Goal: Find specific page/section: Find specific page/section

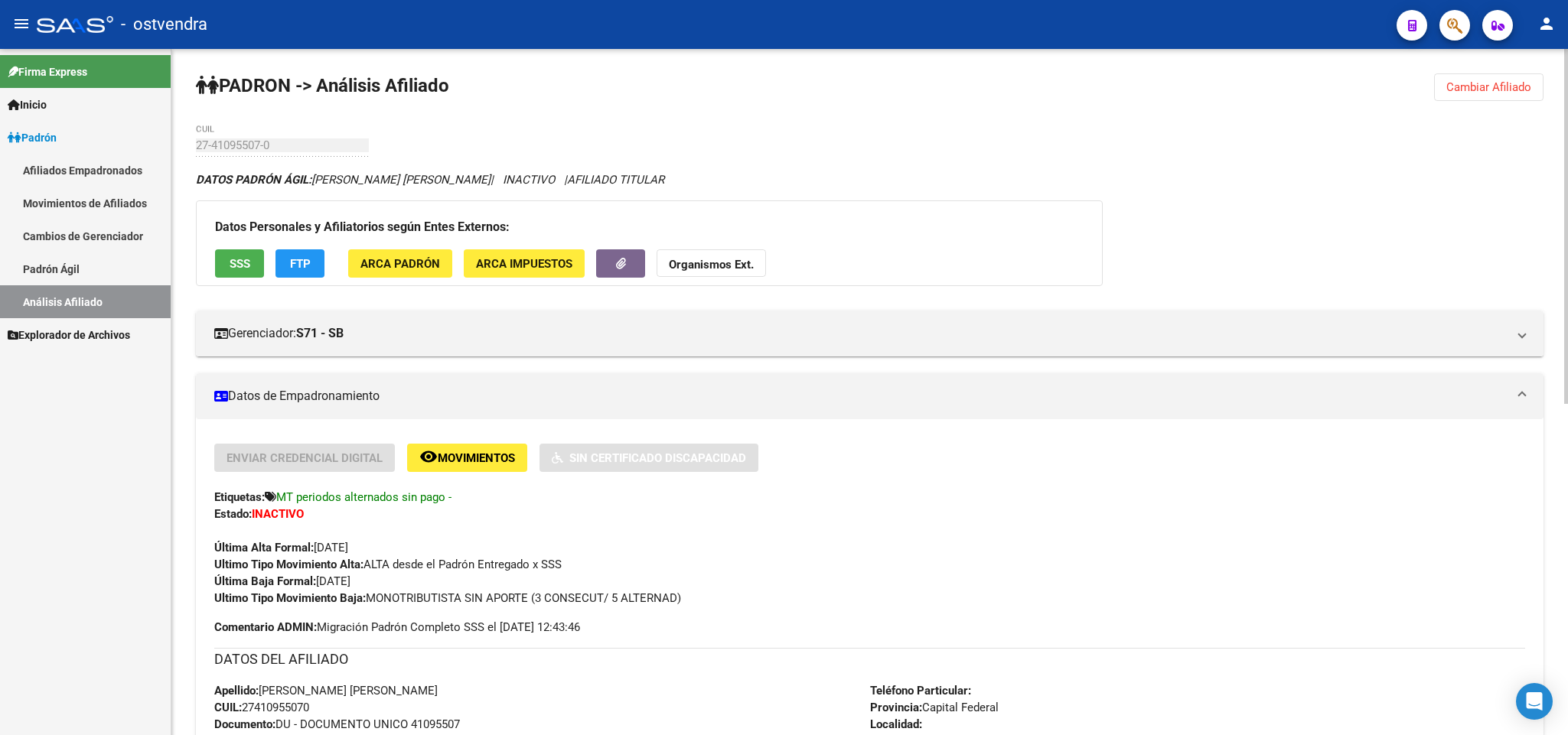
drag, startPoint x: 728, startPoint y: 342, endPoint x: 545, endPoint y: 405, distance: 193.5
drag, startPoint x: 607, startPoint y: 696, endPoint x: 480, endPoint y: 595, distance: 162.3
click at [1485, 94] on button "Cambiar Afiliado" at bounding box center [1488, 88] width 109 height 28
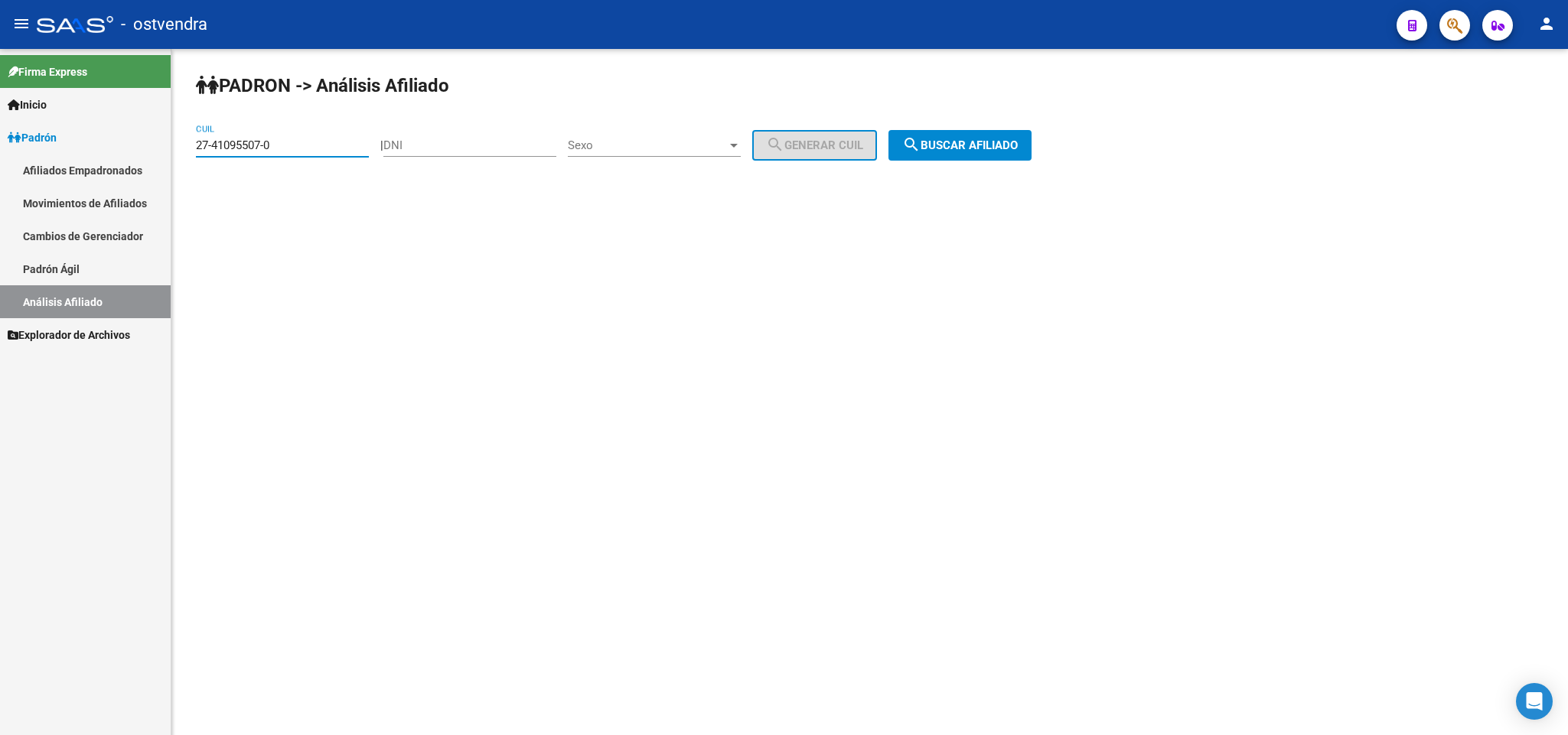
drag, startPoint x: 298, startPoint y: 140, endPoint x: 291, endPoint y: 154, distance: 15.7
click at [291, 154] on div "27-41095507-0 CUIL" at bounding box center [282, 140] width 173 height 33
drag, startPoint x: 291, startPoint y: 149, endPoint x: 44, endPoint y: 146, distance: 247.0
click at [44, 146] on mat-sidenav-container "Firma Express Inicio Instructivos Contacto OS Padrón Afiliados Empadronados Mov…" at bounding box center [784, 391] width 1568 height 686
paste input "27-29982754-8"
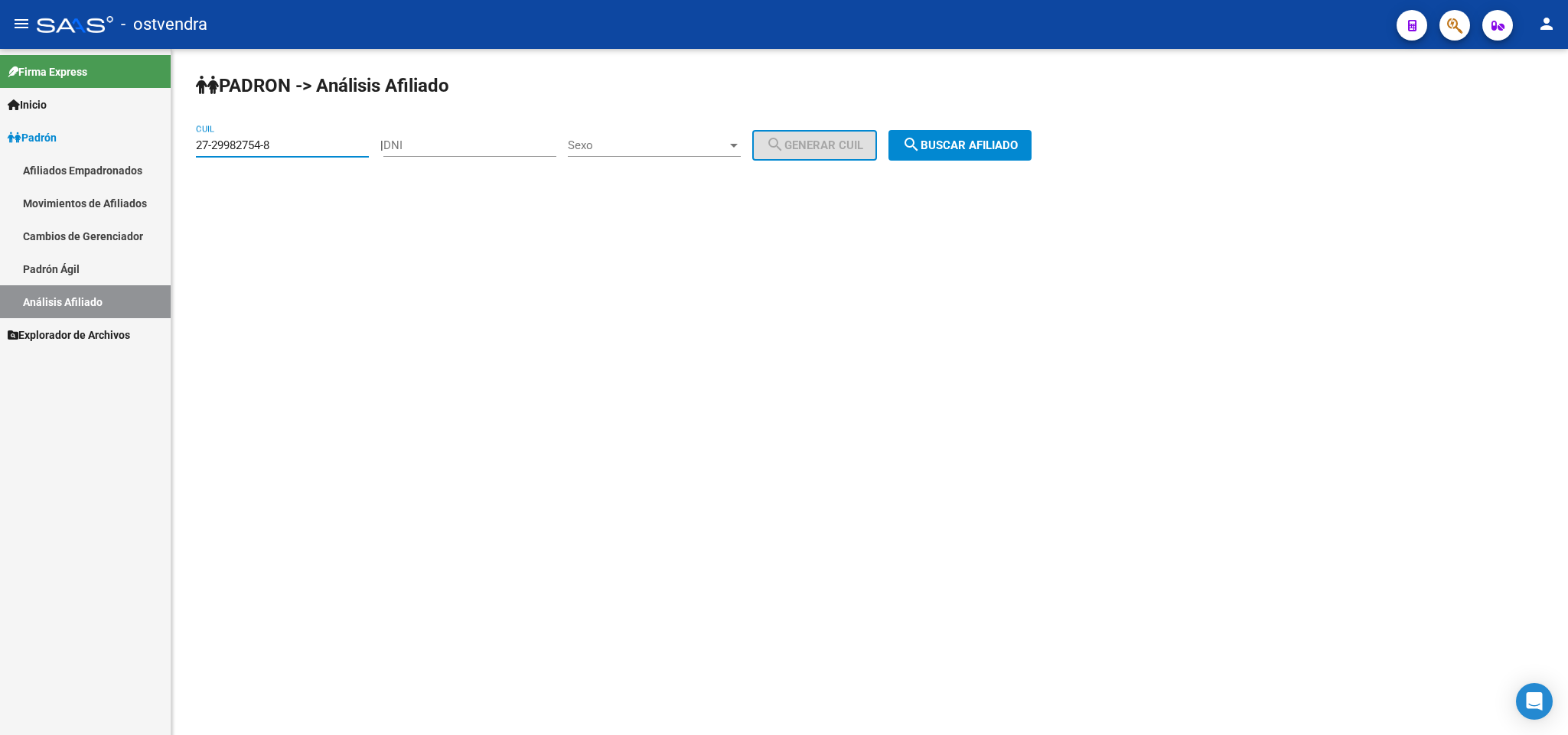
type input "27-29982754-8"
click at [963, 146] on span "search Buscar afiliado" at bounding box center [959, 146] width 115 height 14
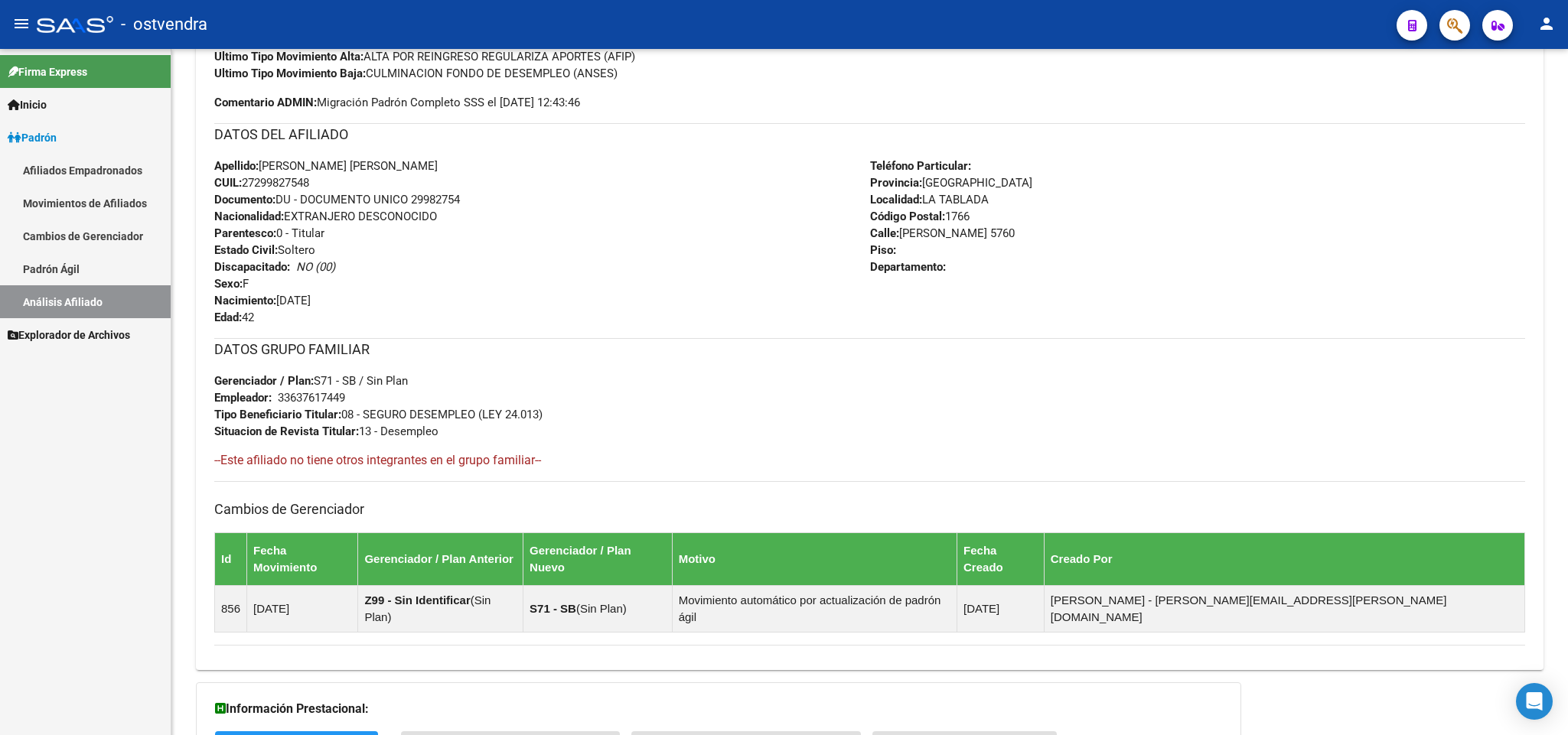
scroll to position [49, 0]
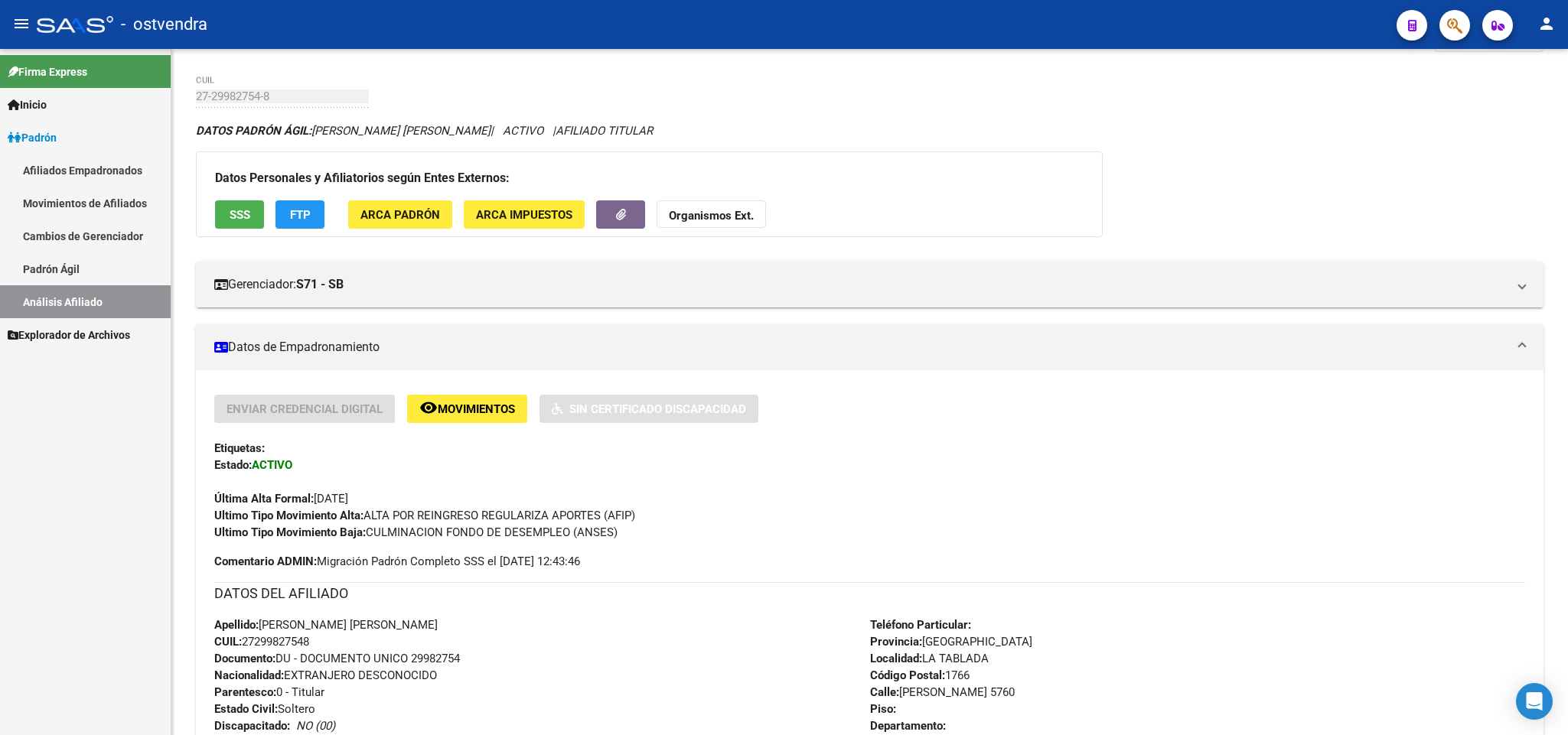
click at [57, 253] on link "Padrón Ágil" at bounding box center [85, 269] width 171 height 33
